Goal: Find specific page/section: Find specific page/section

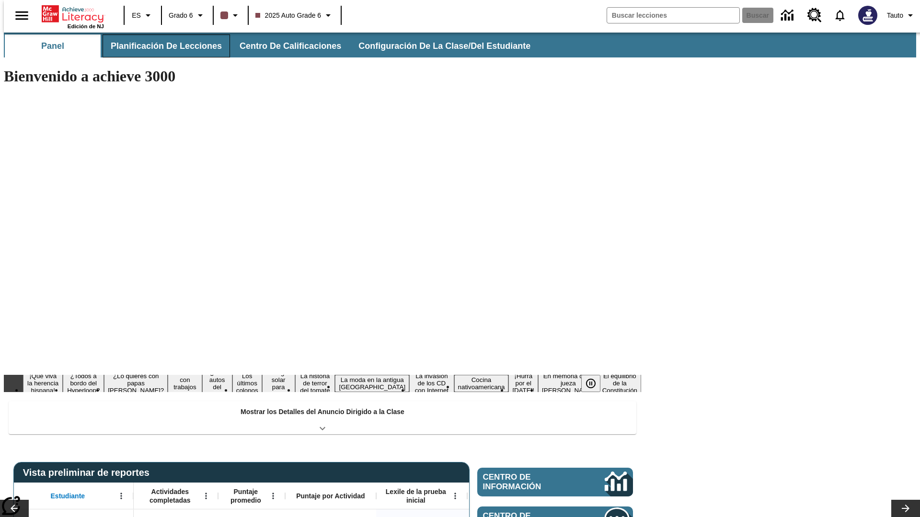
click at [161, 46] on button "Planificación de lecciones" at bounding box center [166, 45] width 127 height 23
